Goal: Information Seeking & Learning: Learn about a topic

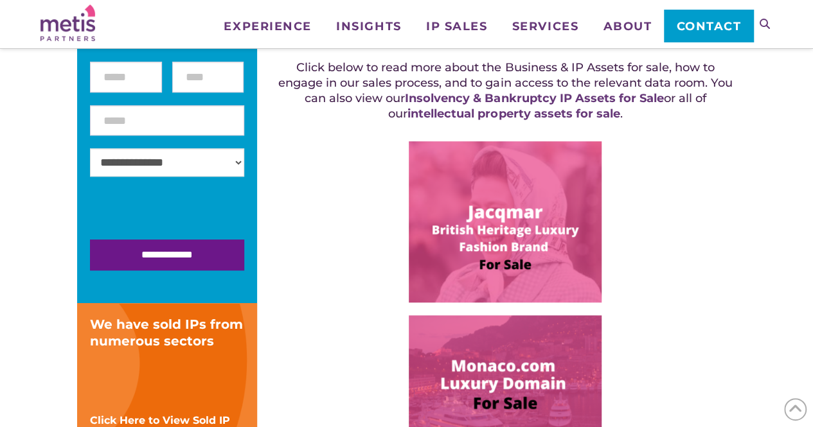
scroll to position [278, 0]
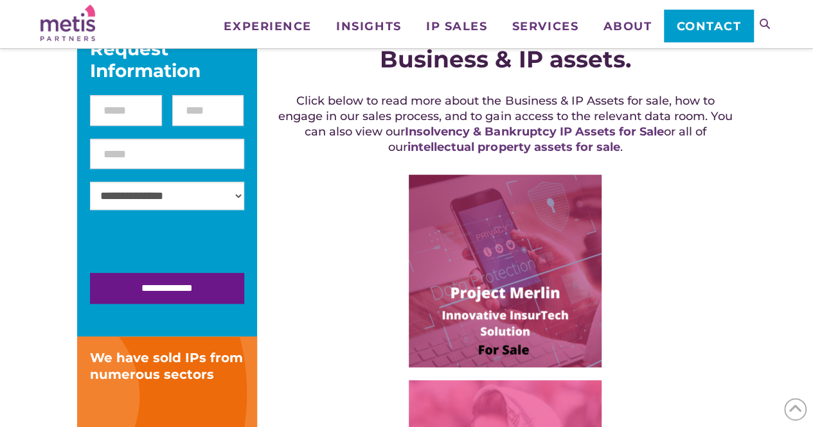
scroll to position [252, 0]
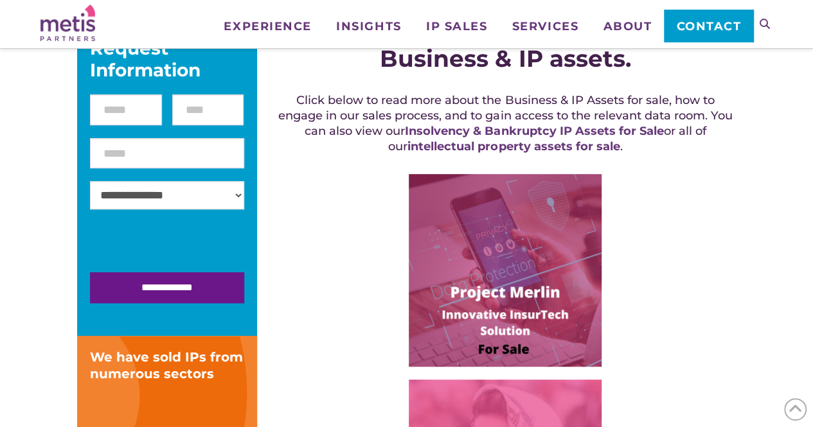
click at [512, 277] on img at bounding box center [505, 270] width 193 height 193
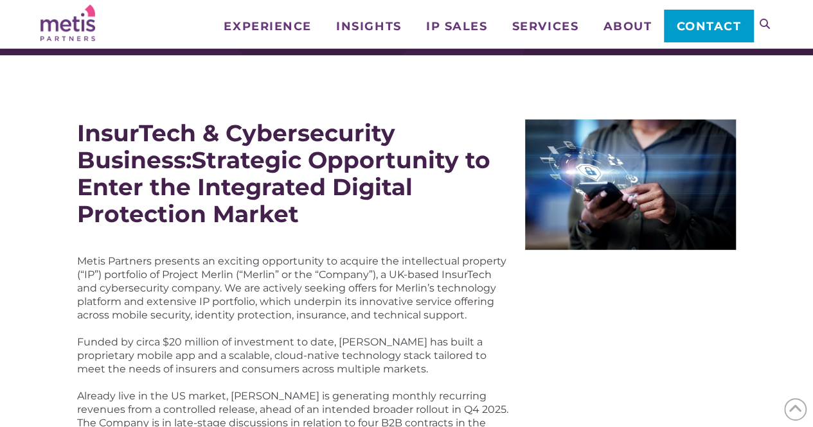
scroll to position [134, 0]
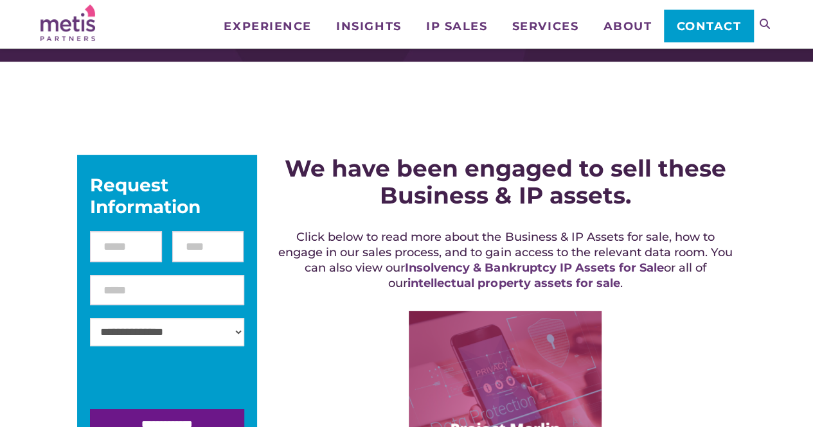
scroll to position [208, 0]
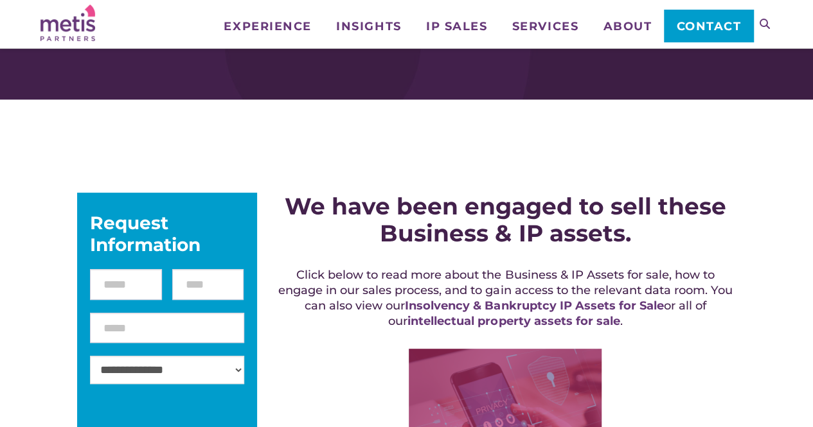
scroll to position [283, 0]
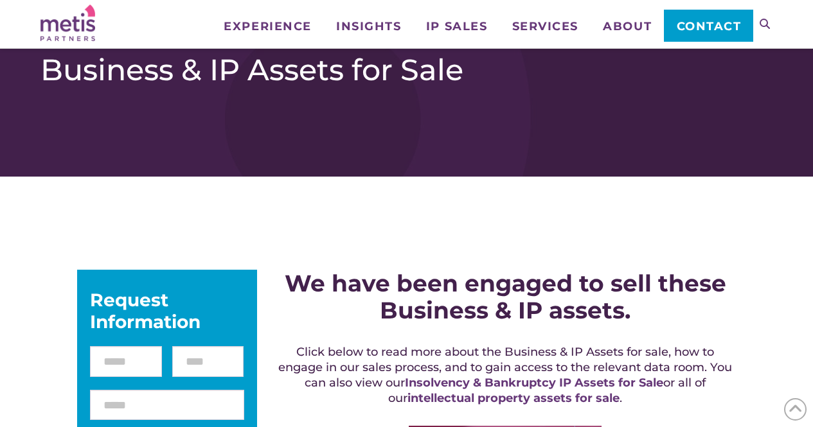
scroll to position [225, 0]
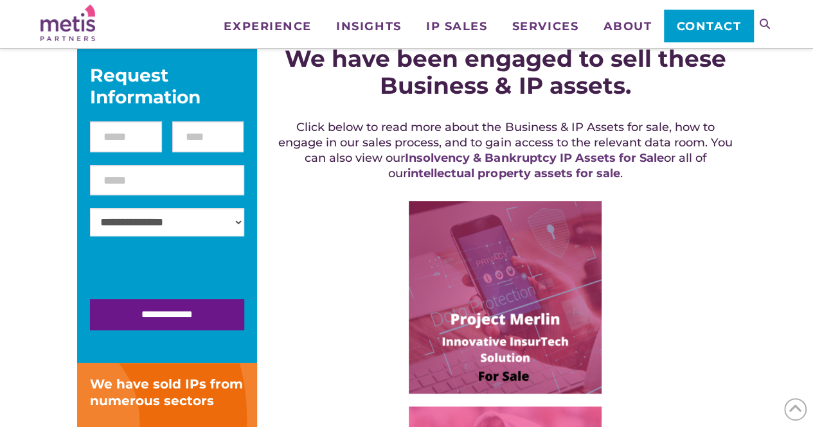
click at [462, 269] on img at bounding box center [505, 297] width 193 height 193
click at [535, 309] on img at bounding box center [505, 297] width 193 height 193
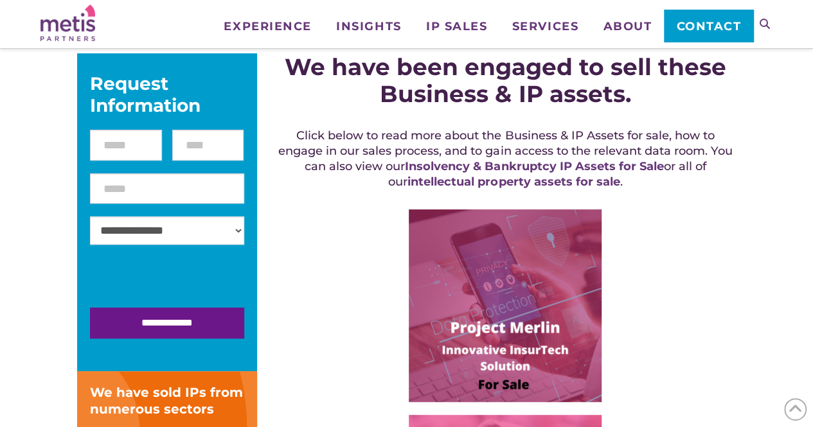
scroll to position [217, 0]
